Goal: Task Accomplishment & Management: Use online tool/utility

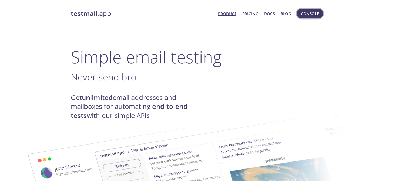
click at [313, 12] on span "Console" at bounding box center [310, 13] width 18 height 7
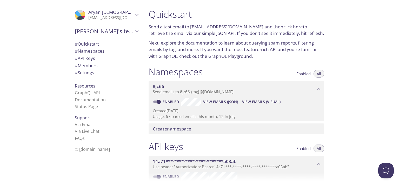
click at [248, 102] on span "View Emails (Visual)" at bounding box center [261, 101] width 38 height 6
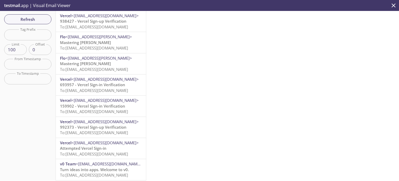
click at [38, 16] on span "Refresh" at bounding box center [27, 19] width 39 height 7
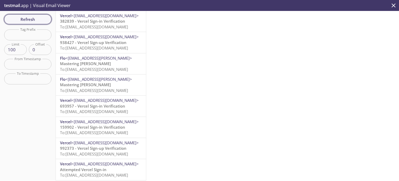
click at [44, 19] on span "Refresh" at bounding box center [27, 19] width 39 height 7
